Goal: Task Accomplishment & Management: Complete application form

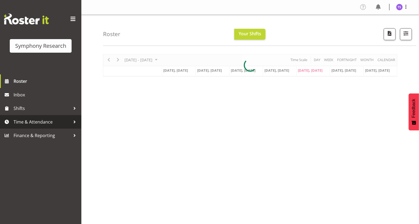
click at [23, 122] on span "Time & Attendance" at bounding box center [42, 122] width 57 height 8
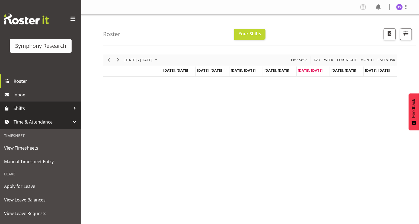
click at [17, 108] on span "Shifts" at bounding box center [42, 108] width 57 height 8
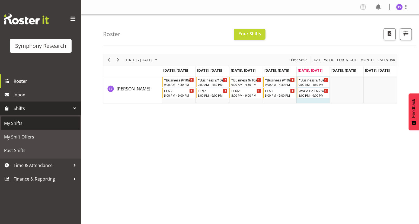
click at [9, 126] on span "My Shifts" at bounding box center [40, 123] width 73 height 8
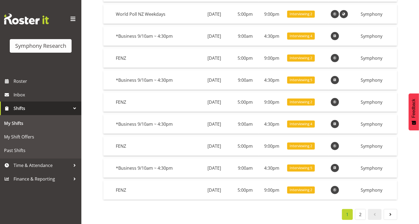
scroll to position [90, 0]
click at [391, 213] on span at bounding box center [391, 214] width 7 height 7
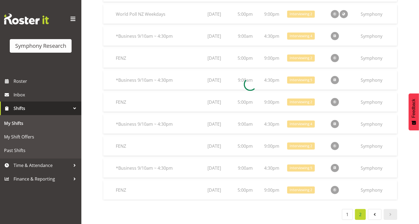
scroll to position [47, 0]
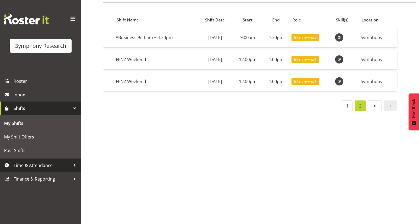
click at [37, 165] on span "Time & Attendance" at bounding box center [42, 165] width 57 height 8
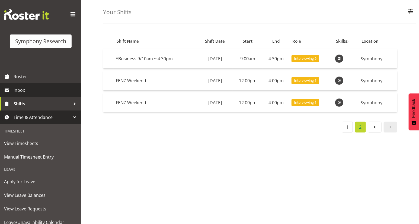
scroll to position [0, 0]
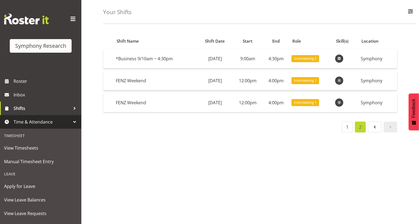
click at [34, 122] on span "Time & Attendance" at bounding box center [42, 122] width 57 height 8
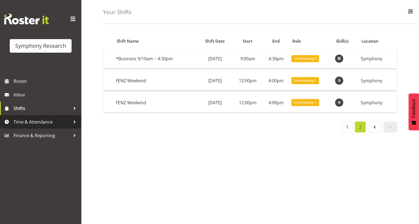
click at [75, 120] on div at bounding box center [75, 122] width 8 height 8
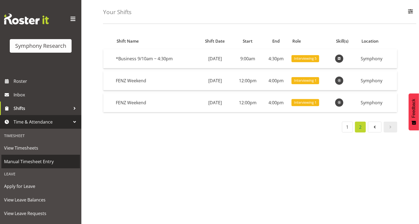
click at [24, 161] on span "Manual Timesheet Entry" at bounding box center [40, 161] width 73 height 8
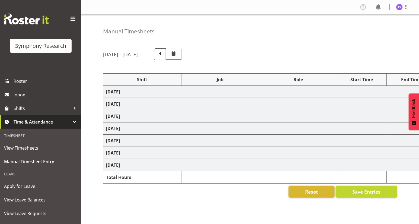
select select
select select "9636"
select select "47"
select select "26078"
select select "9636"
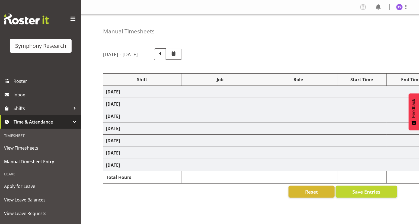
select select "47"
select select "32690"
select select "9636"
select select "47"
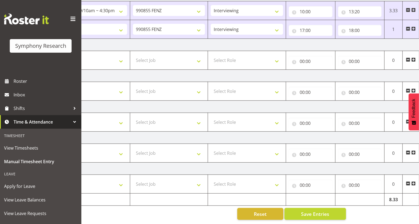
scroll to position [0, 64]
